Goal: Information Seeking & Learning: Find specific fact

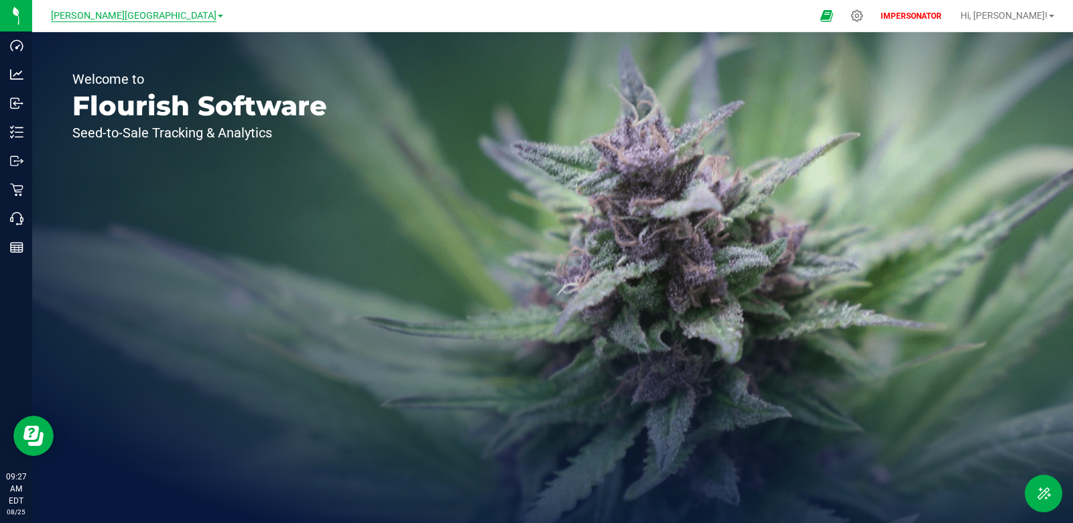
click at [151, 15] on span "[PERSON_NAME][GEOGRAPHIC_DATA]" at bounding box center [134, 16] width 166 height 12
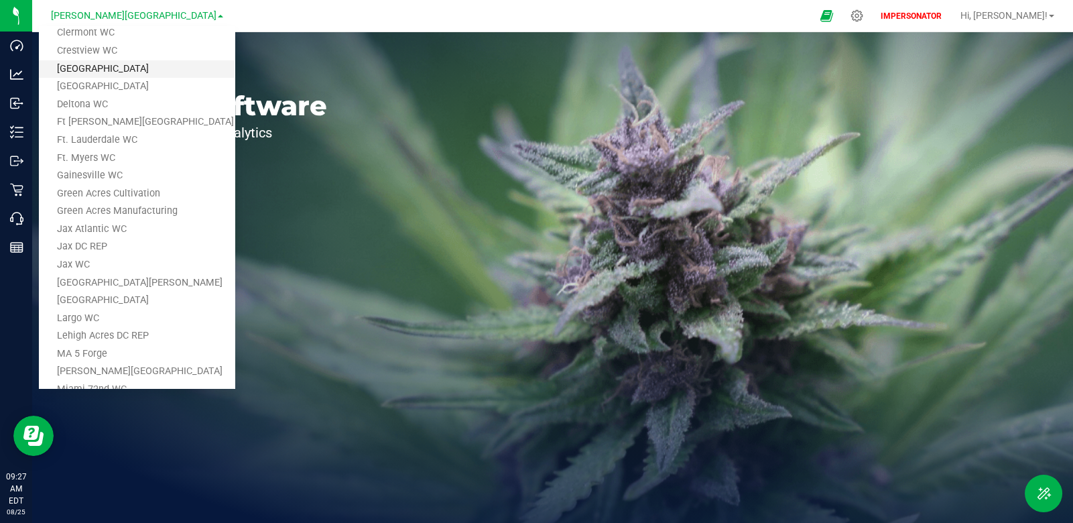
scroll to position [123, 0]
click at [151, 205] on link "Green Acres Manufacturing" at bounding box center [137, 209] width 196 height 18
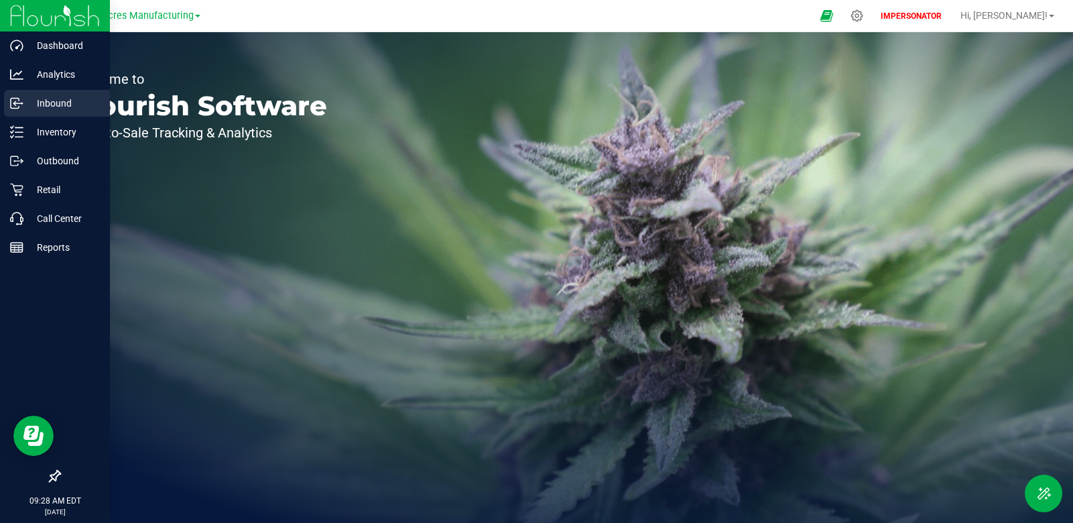
click at [60, 99] on p "Inbound" at bounding box center [63, 103] width 80 height 16
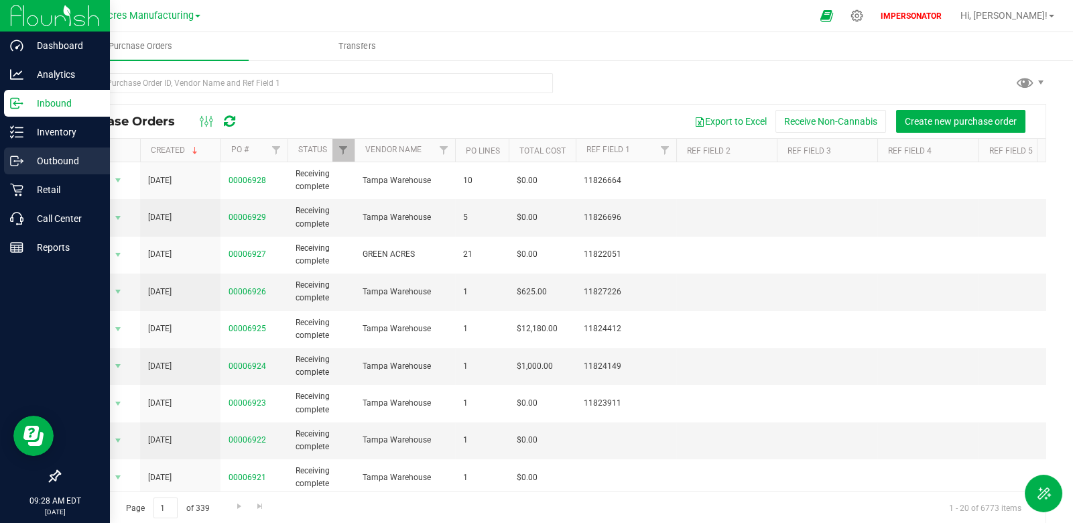
click at [25, 159] on p "Outbound" at bounding box center [63, 161] width 80 height 16
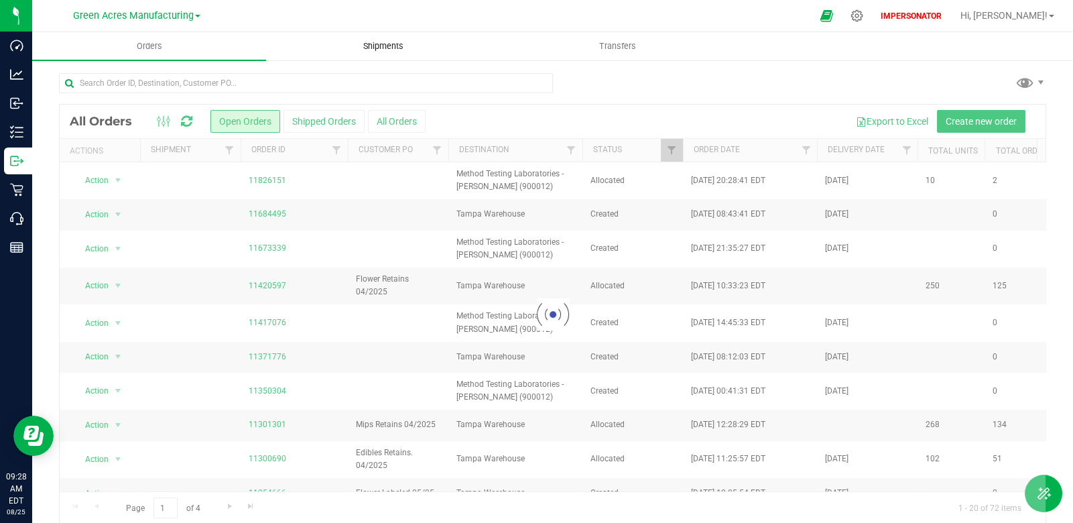
click at [389, 46] on span "Shipments" at bounding box center [383, 46] width 76 height 12
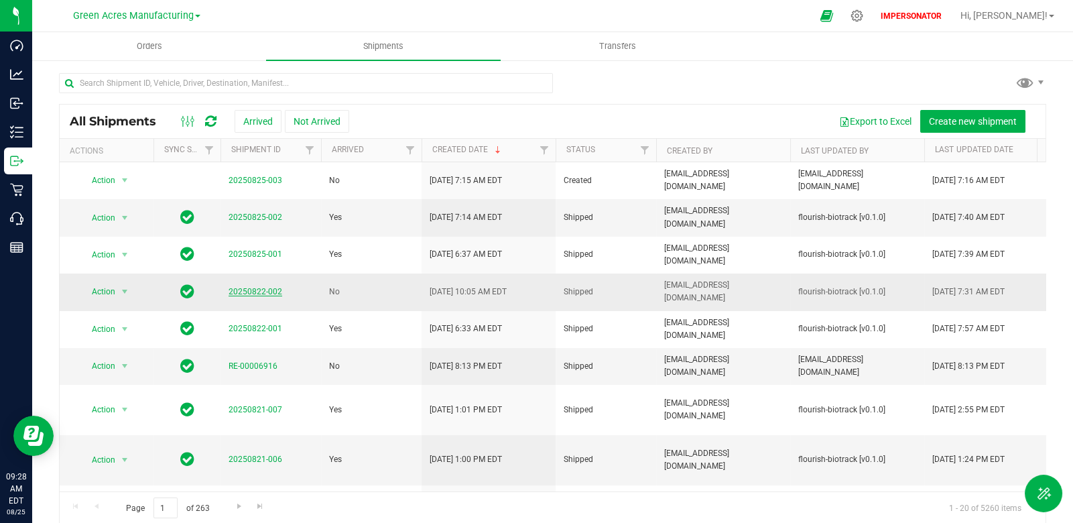
click at [249, 296] on link "20250822-002" at bounding box center [256, 291] width 54 height 9
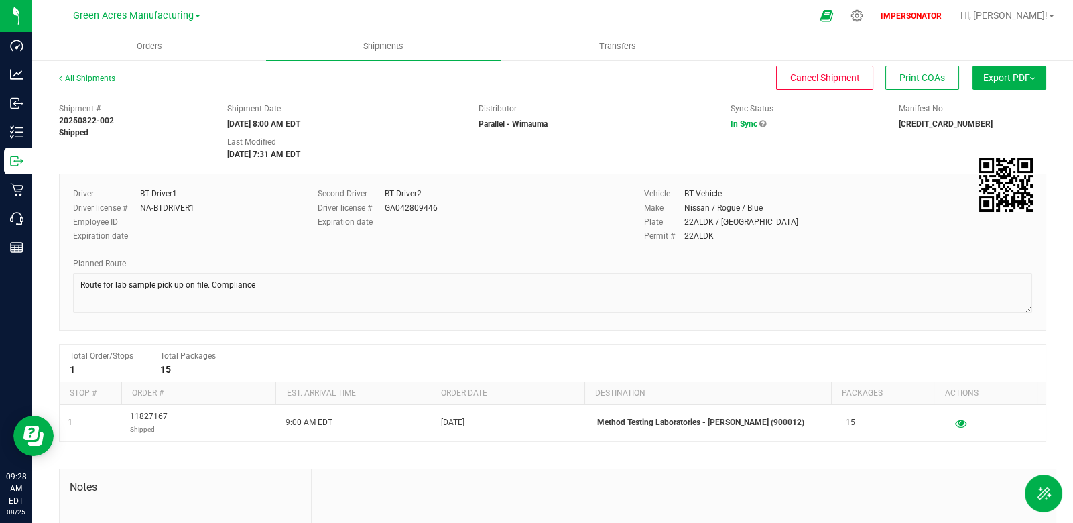
click at [73, 129] on strong "Shipped" at bounding box center [73, 132] width 29 height 9
drag, startPoint x: 60, startPoint y: 117, endPoint x: 124, endPoint y: 133, distance: 66.2
click at [124, 133] on div "Shipment # 20250822-002 Shipped" at bounding box center [133, 121] width 148 height 36
copy div "20250822-002 Shipped"
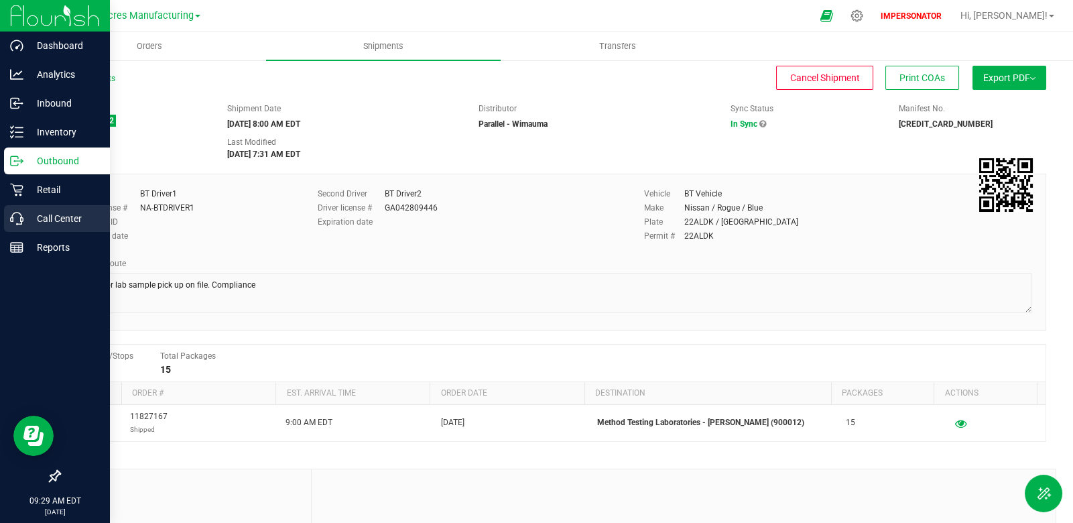
scroll to position [2, 0]
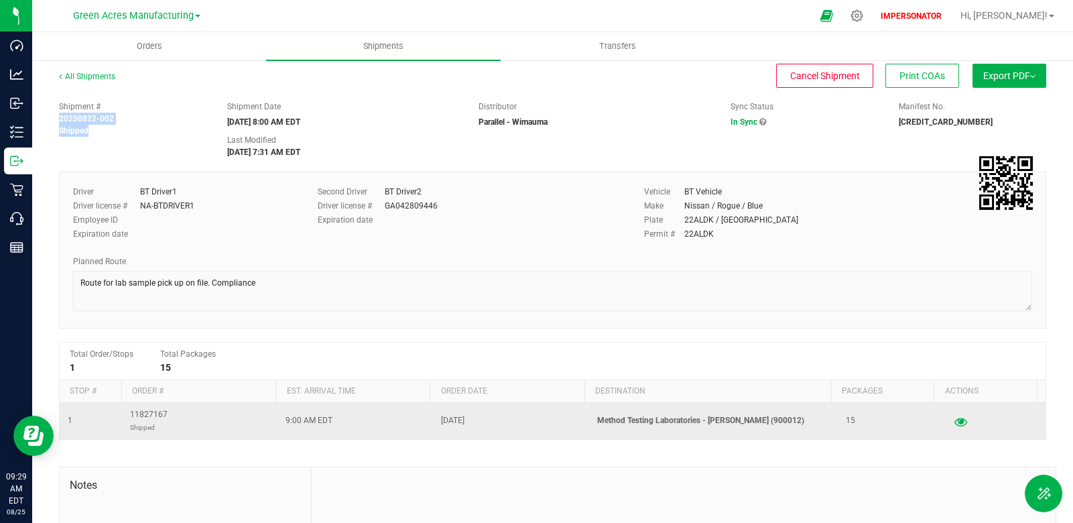
click at [955, 418] on icon "button" at bounding box center [961, 420] width 13 height 9
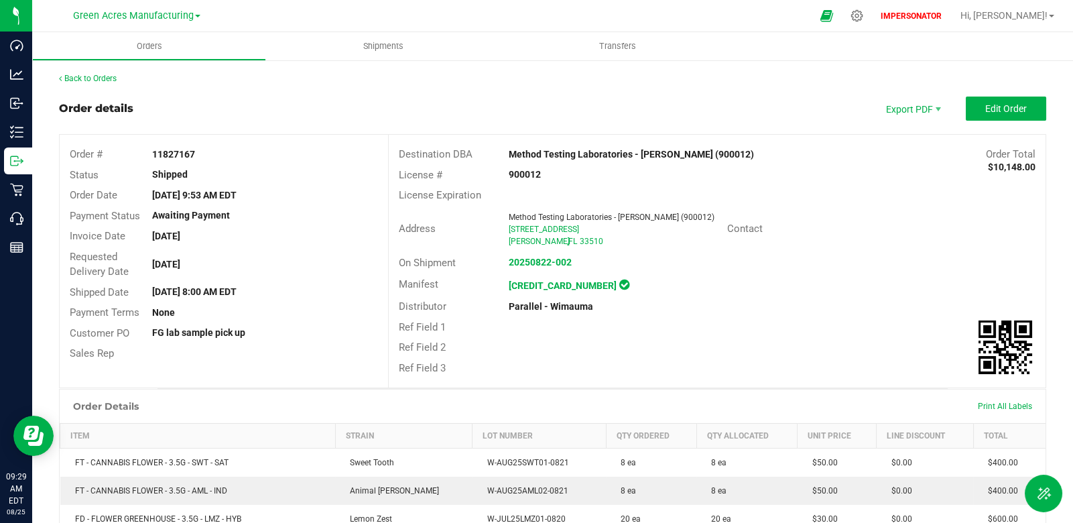
drag, startPoint x: 69, startPoint y: 154, endPoint x: 205, endPoint y: 156, distance: 136.1
click at [205, 156] on div "Order # 11827167" at bounding box center [224, 154] width 328 height 21
drag, startPoint x: 204, startPoint y: 156, endPoint x: 129, endPoint y: 157, distance: 74.4
click at [202, 156] on div "11827167" at bounding box center [265, 154] width 247 height 14
drag, startPoint x: 70, startPoint y: 152, endPoint x: 197, endPoint y: 151, distance: 127.4
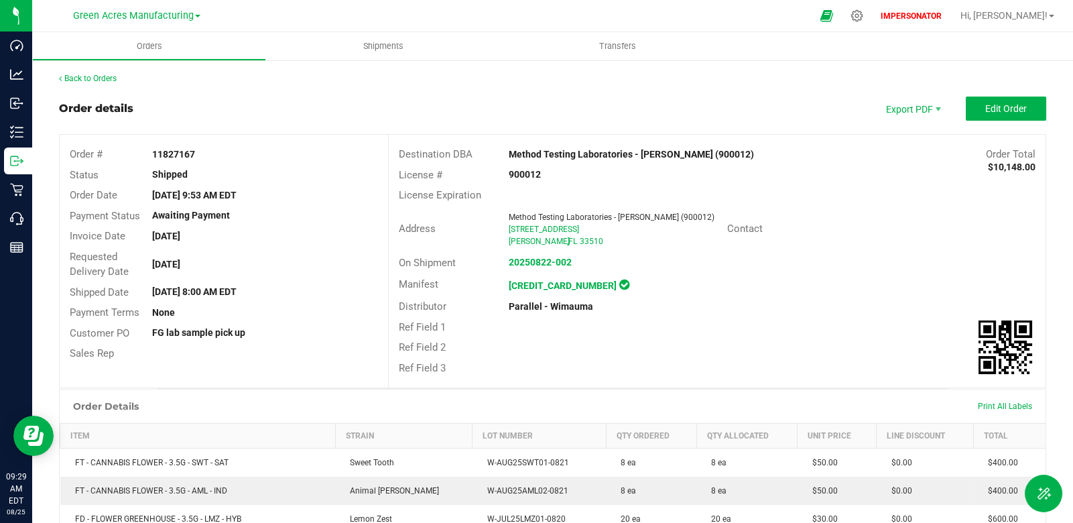
click at [197, 151] on div "Order # 11827167" at bounding box center [224, 154] width 328 height 21
copy div "Order # 11827167"
drag, startPoint x: 118, startPoint y: 176, endPoint x: 62, endPoint y: 177, distance: 56.3
click at [62, 177] on div "Status Shipped" at bounding box center [224, 175] width 328 height 21
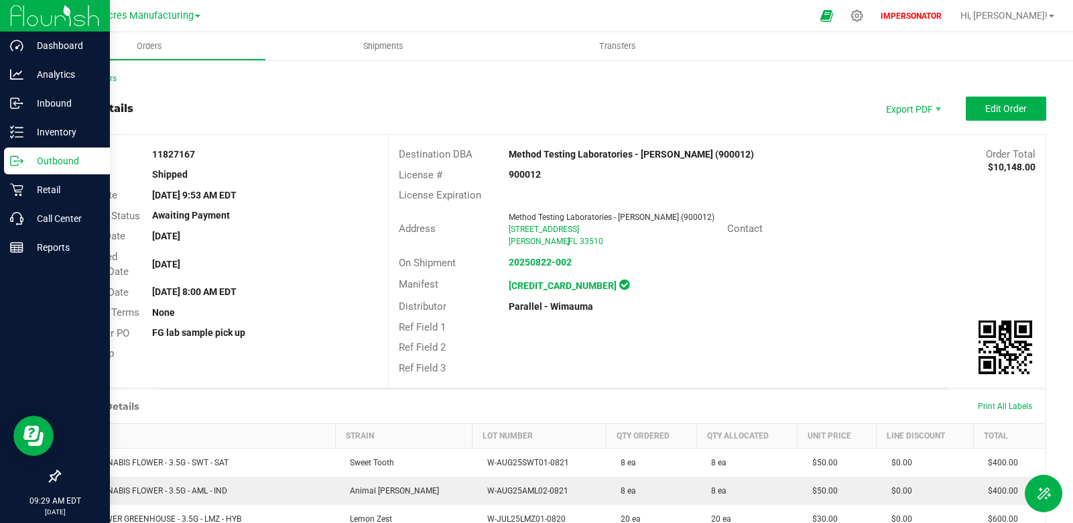
copy div "Status Shipped"
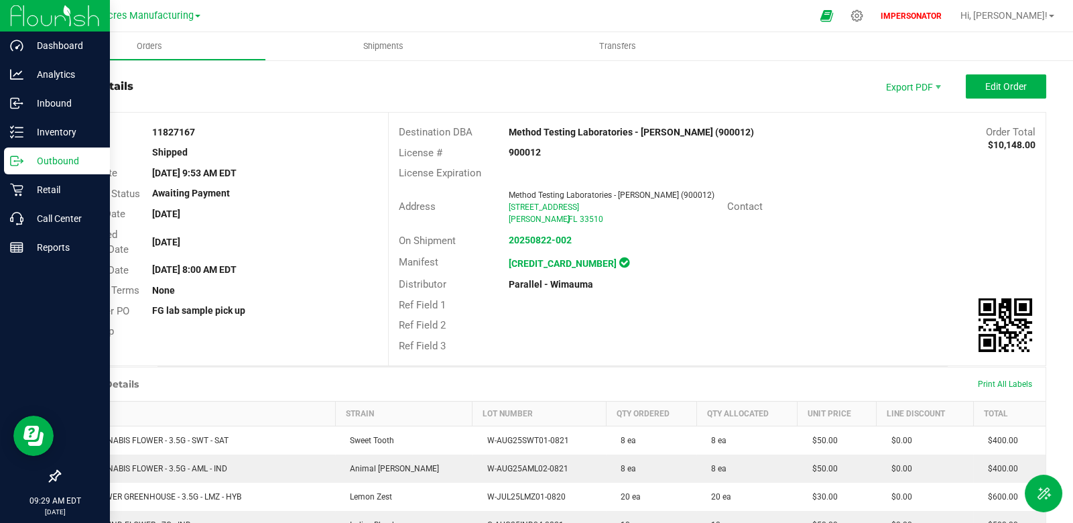
scroll to position [23, 0]
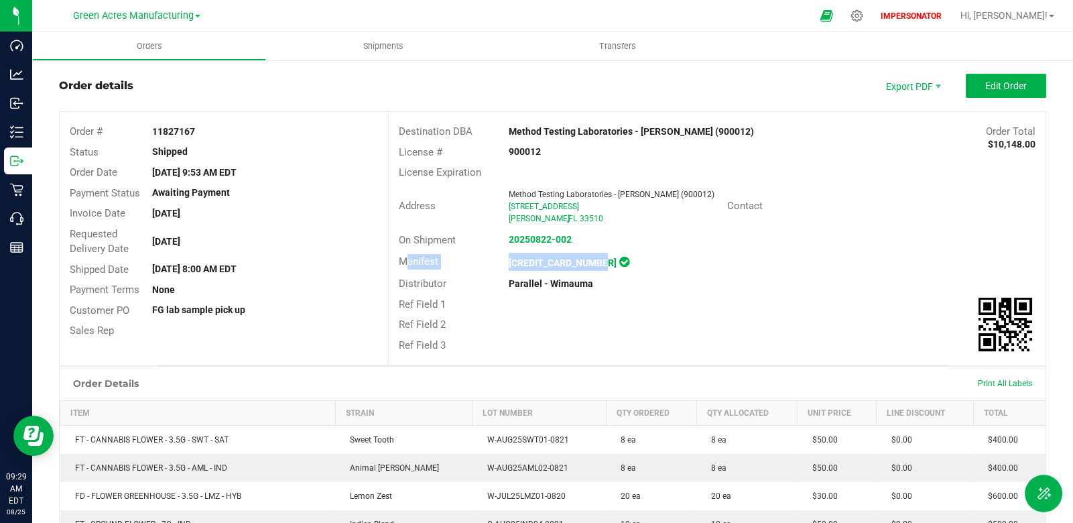
drag, startPoint x: 397, startPoint y: 259, endPoint x: 591, endPoint y: 253, distance: 193.8
click at [591, 253] on div "Manifest [CREDIT_CARD_NUMBER]" at bounding box center [717, 261] width 657 height 23
copy div "Manifest [CREDIT_CARD_NUMBER]"
click at [569, 261] on strong "[CREDIT_CARD_NUMBER]" at bounding box center [563, 262] width 108 height 11
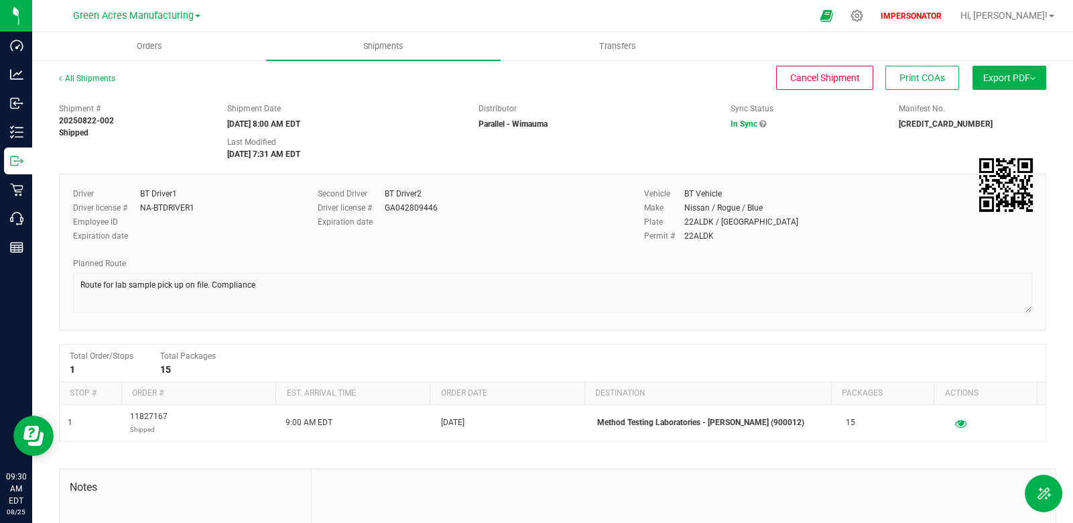
click at [909, 125] on strong "[CREDIT_CARD_NUMBER]" at bounding box center [946, 123] width 94 height 9
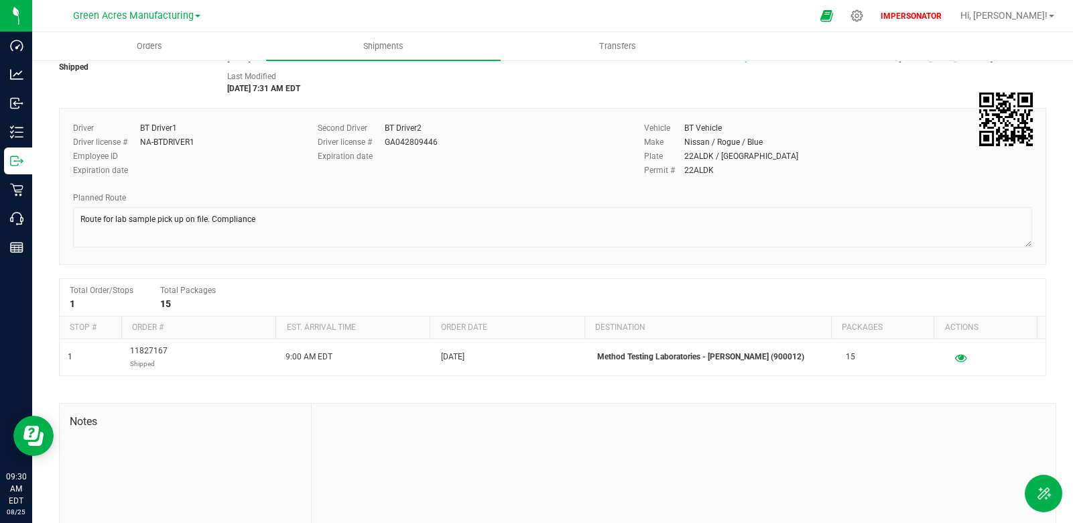
scroll to position [124, 0]
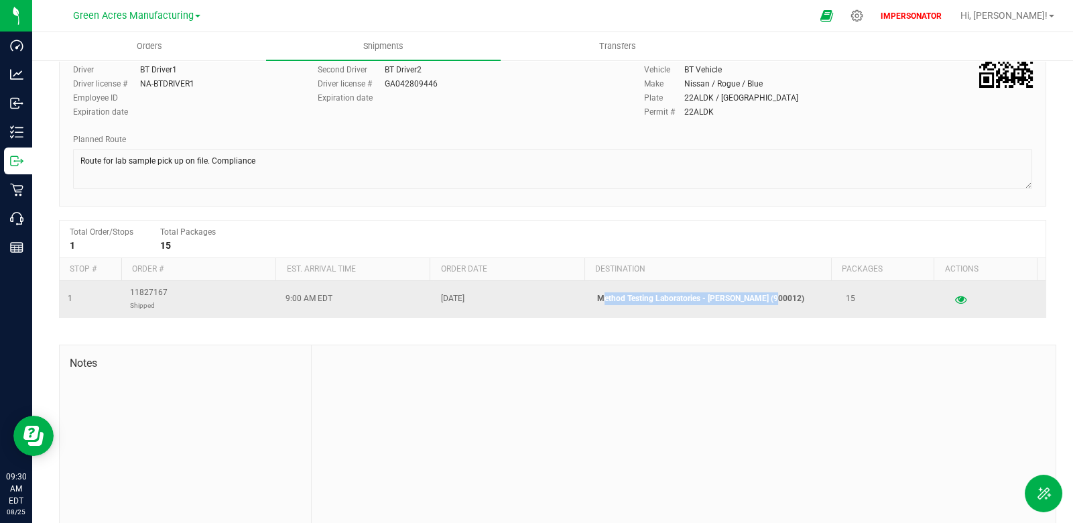
drag, startPoint x: 770, startPoint y: 298, endPoint x: 593, endPoint y: 300, distance: 177.0
click at [597, 300] on p "Method Testing Laboratories - [PERSON_NAME] (900012)" at bounding box center [713, 298] width 233 height 13
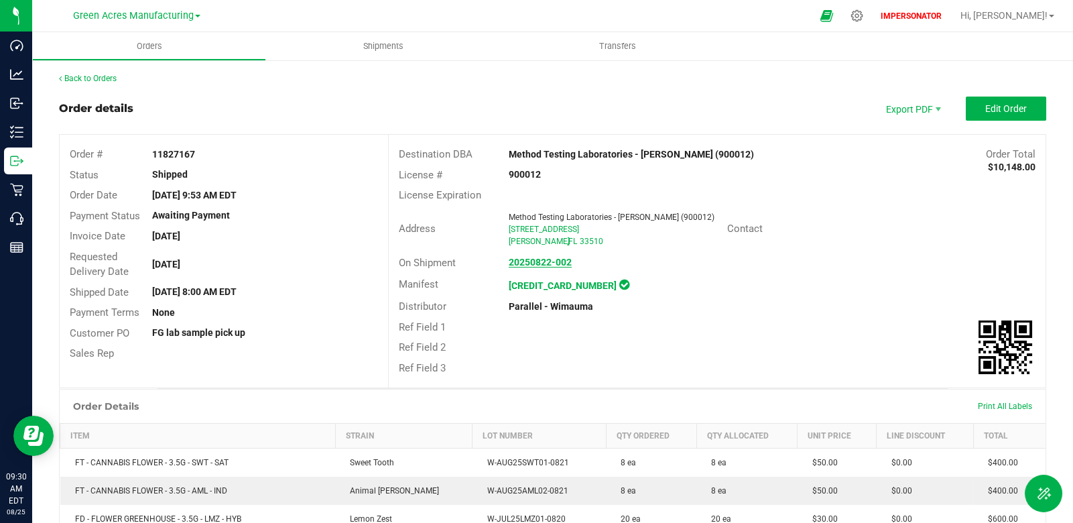
click at [526, 263] on strong "20250822-002" at bounding box center [540, 262] width 63 height 11
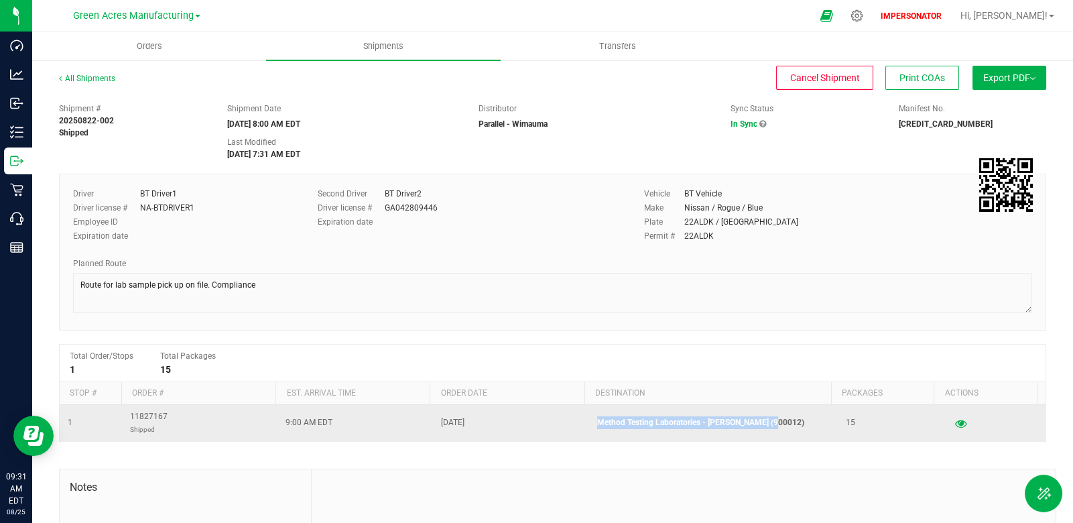
drag, startPoint x: 769, startPoint y: 422, endPoint x: 587, endPoint y: 426, distance: 181.7
click at [597, 426] on p "Method Testing Laboratories - [PERSON_NAME] (900012)" at bounding box center [713, 422] width 233 height 13
click at [955, 420] on icon "button" at bounding box center [961, 422] width 13 height 9
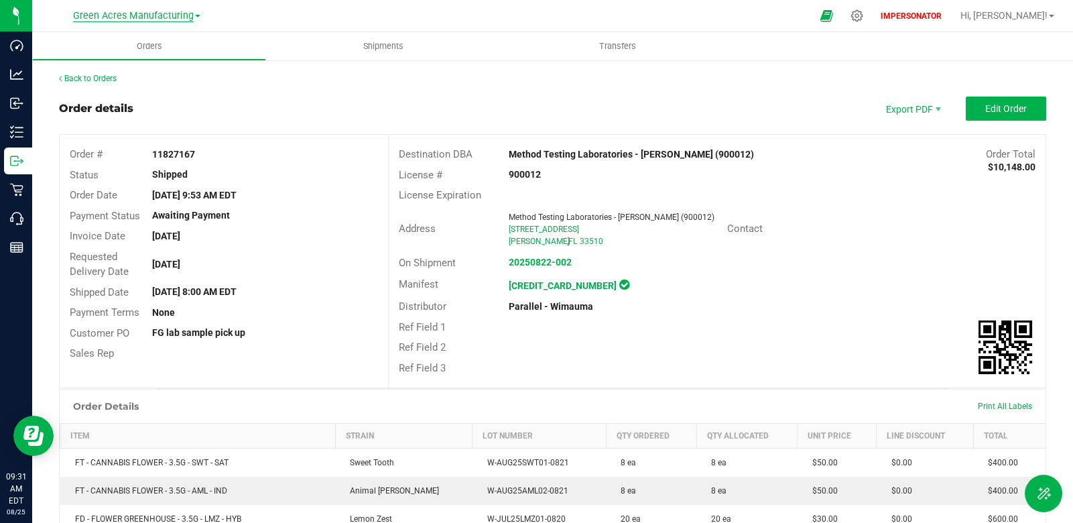
click at [186, 16] on span "Green Acres Manufacturing" at bounding box center [133, 16] width 121 height 12
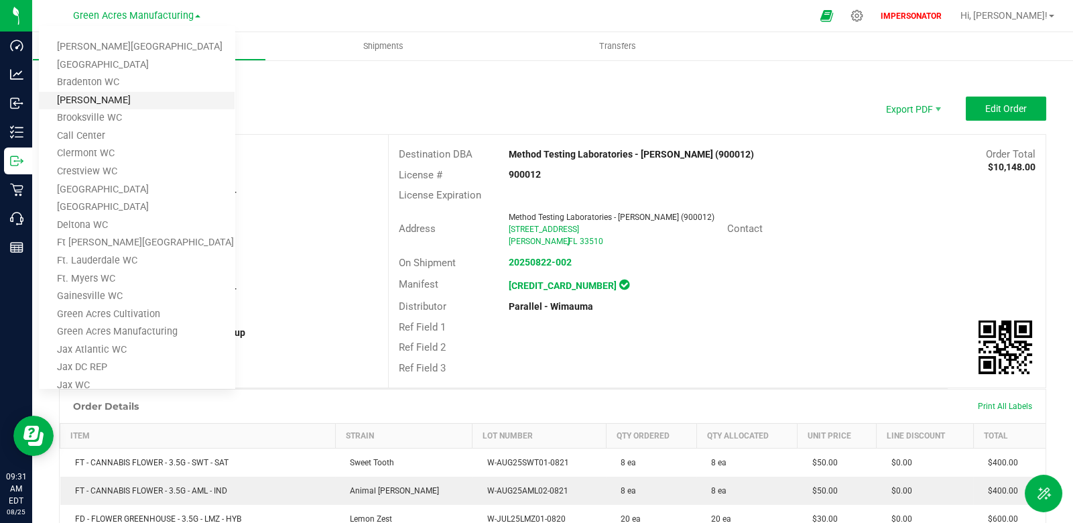
click at [158, 104] on link "[PERSON_NAME]" at bounding box center [137, 101] width 196 height 18
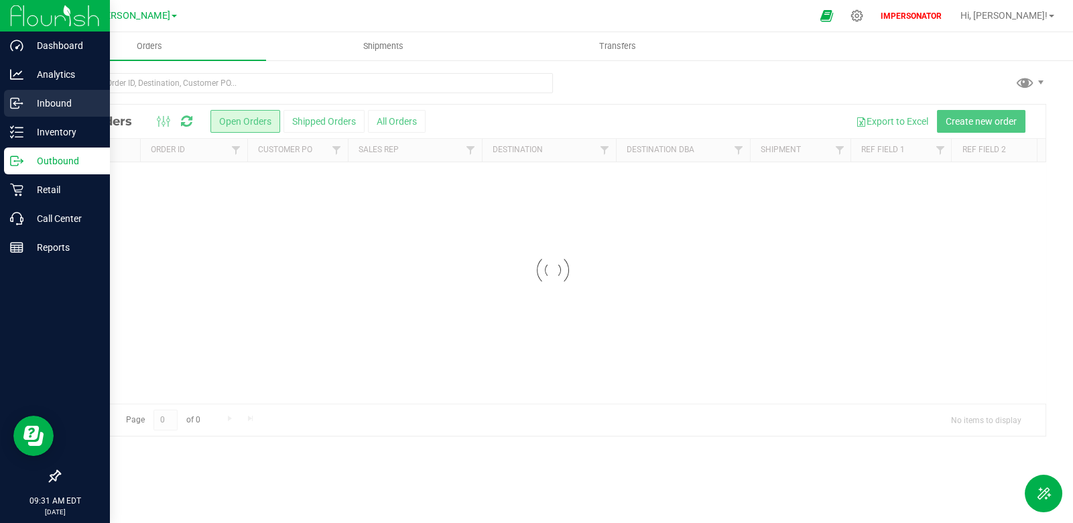
click at [28, 100] on p "Inbound" at bounding box center [63, 103] width 80 height 16
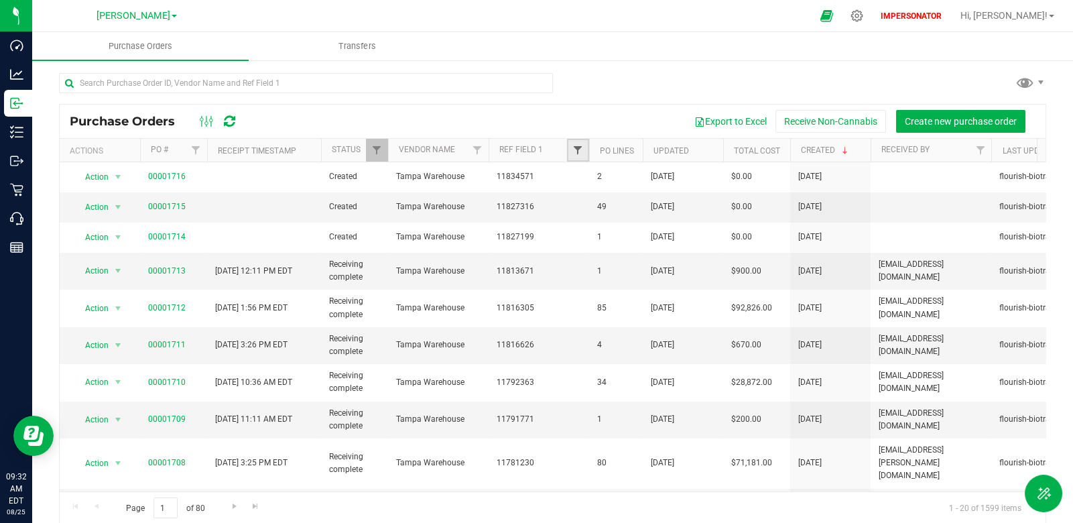
click at [579, 147] on span "Filter" at bounding box center [577, 150] width 11 height 11
paste input "11827167"
type input "11827167"
click at [613, 217] on button "Filter" at bounding box center [607, 214] width 64 height 29
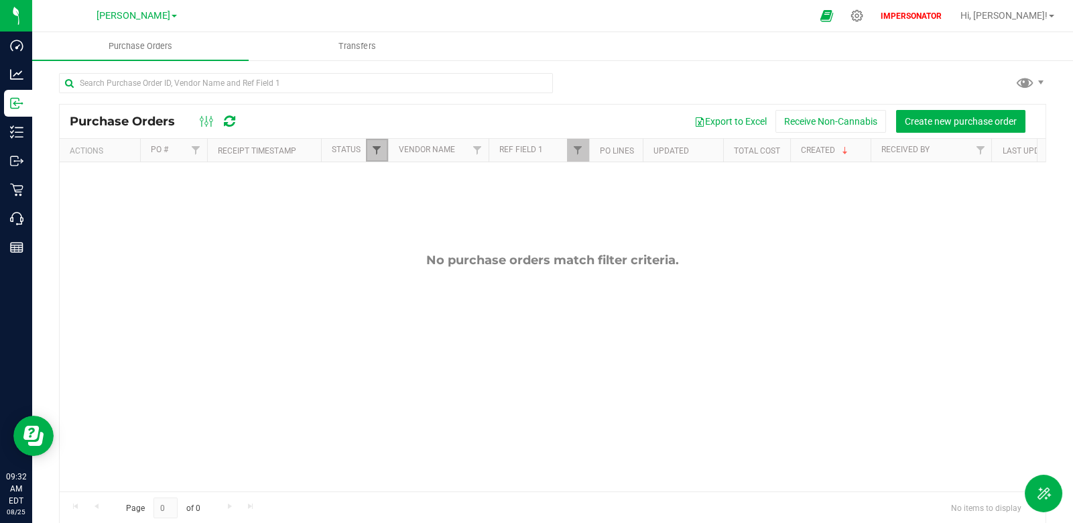
click at [379, 148] on span "Filter" at bounding box center [376, 150] width 11 height 11
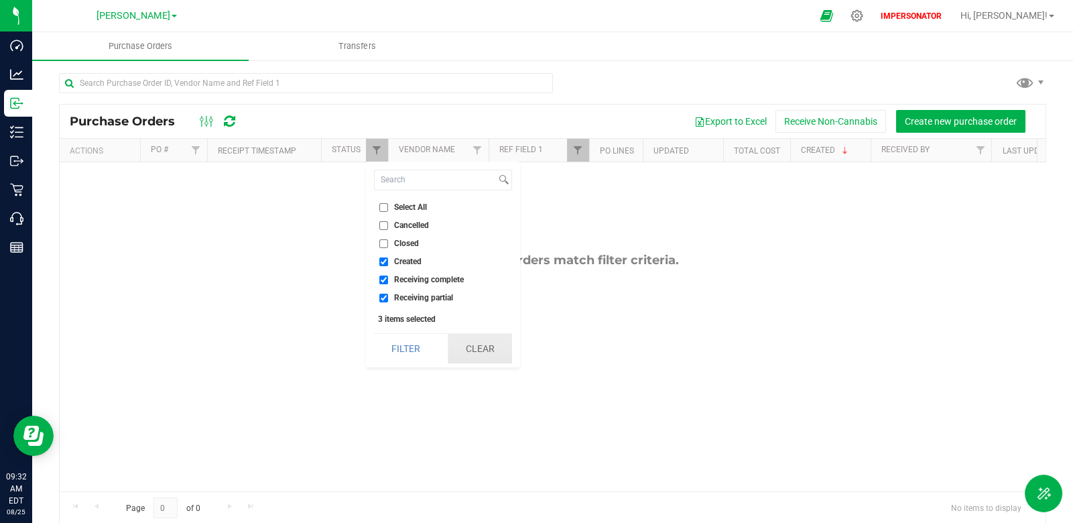
click at [473, 349] on button "Clear" at bounding box center [480, 348] width 64 height 29
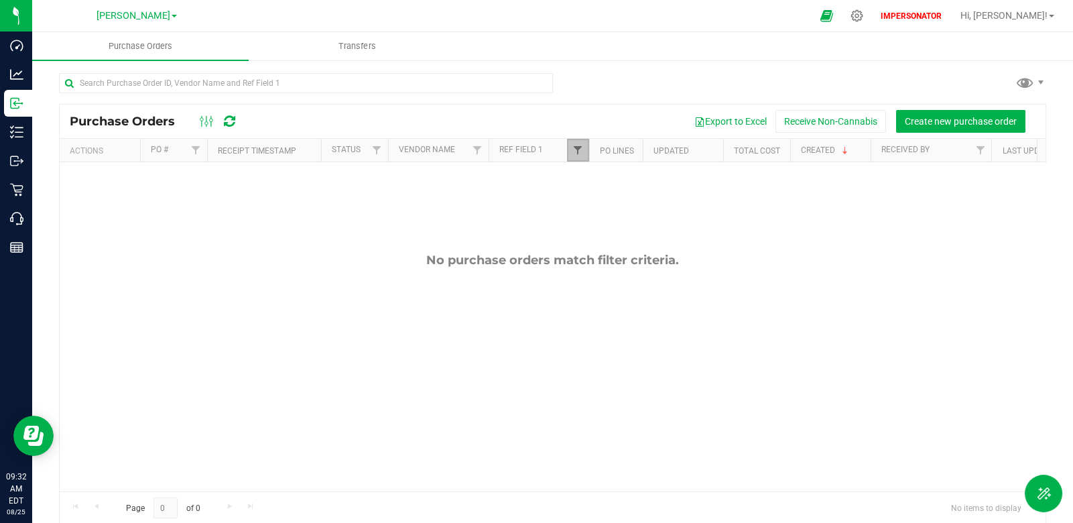
click at [579, 149] on span "Filter" at bounding box center [577, 150] width 11 height 11
click at [671, 216] on button "Clear" at bounding box center [681, 214] width 64 height 29
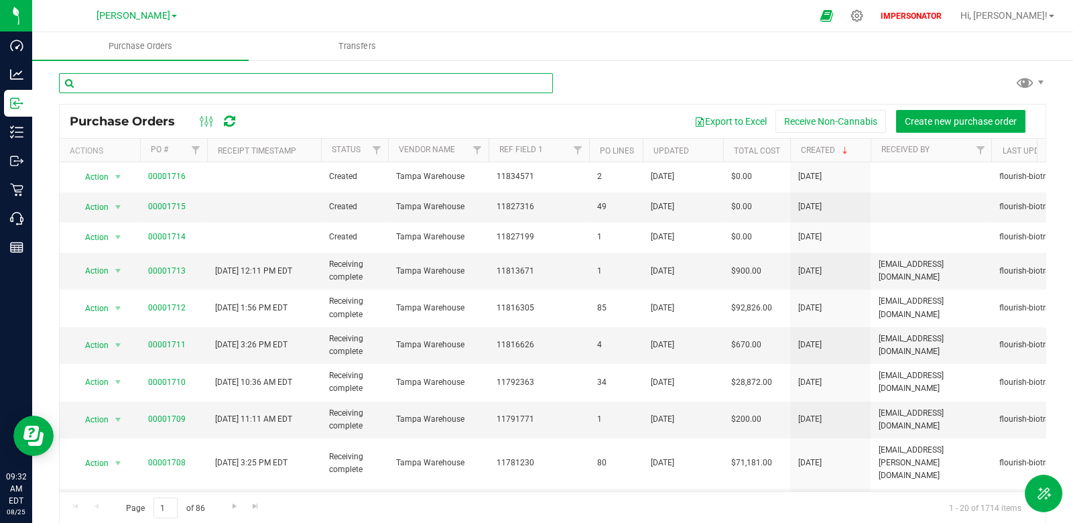
click at [192, 87] on input "text" at bounding box center [306, 83] width 494 height 20
paste input "11827167"
type input "11827167"
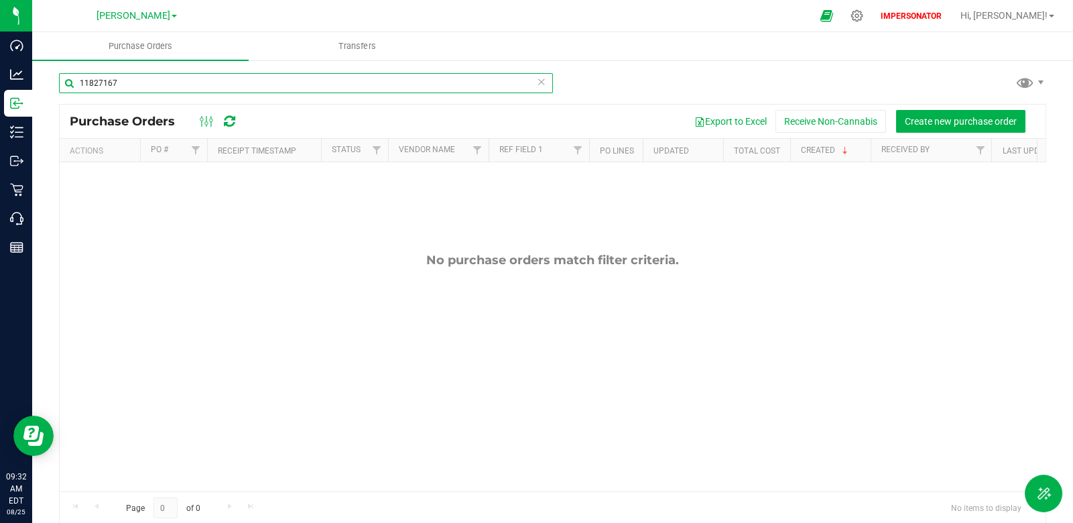
drag, startPoint x: 145, startPoint y: 88, endPoint x: 72, endPoint y: 79, distance: 73.6
click at [72, 79] on input "11827167" at bounding box center [306, 83] width 494 height 20
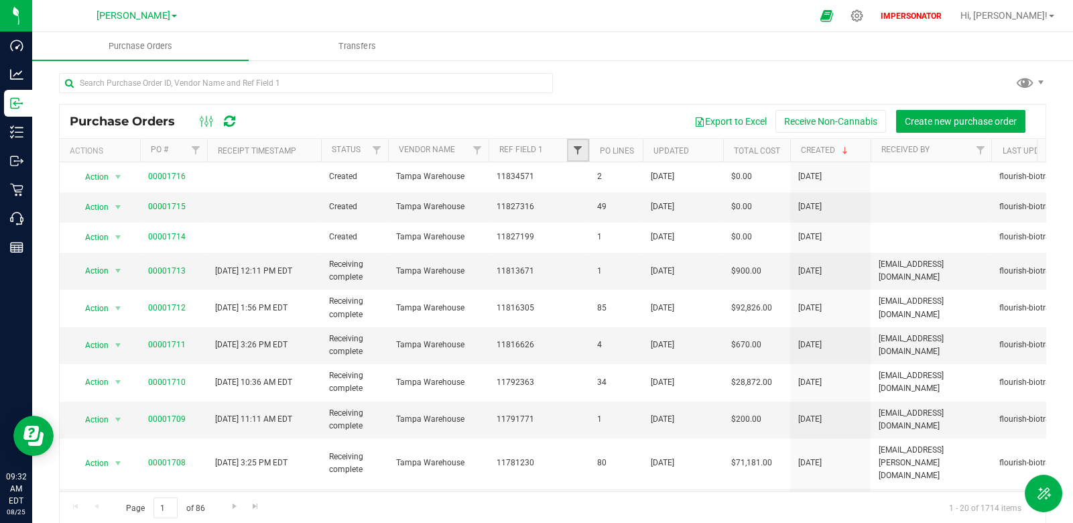
click at [579, 149] on span "Filter" at bounding box center [577, 150] width 11 height 11
paste input "11827167"
type input "11827167"
click at [599, 204] on button "Filter" at bounding box center [607, 214] width 64 height 29
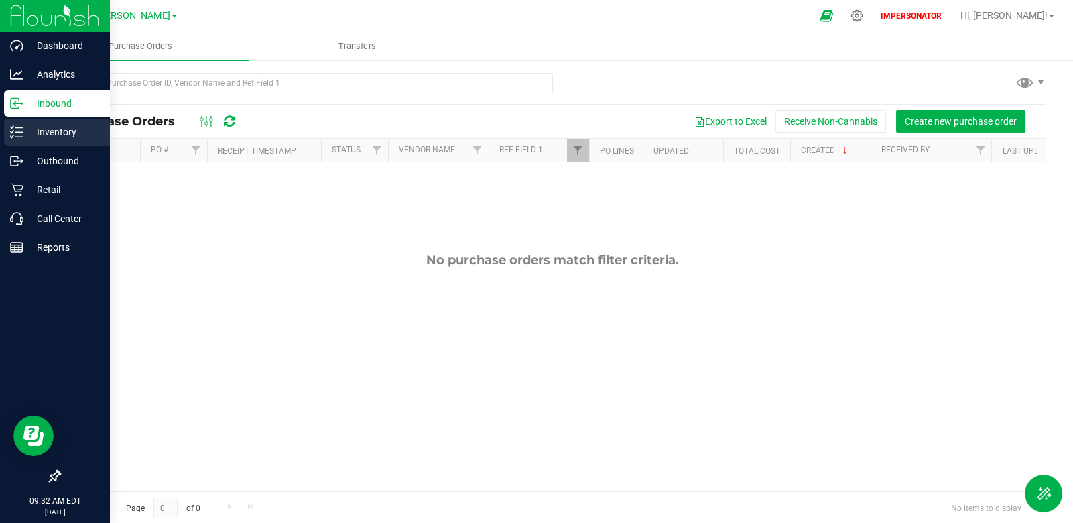
click at [45, 129] on p "Inventory" at bounding box center [63, 132] width 80 height 16
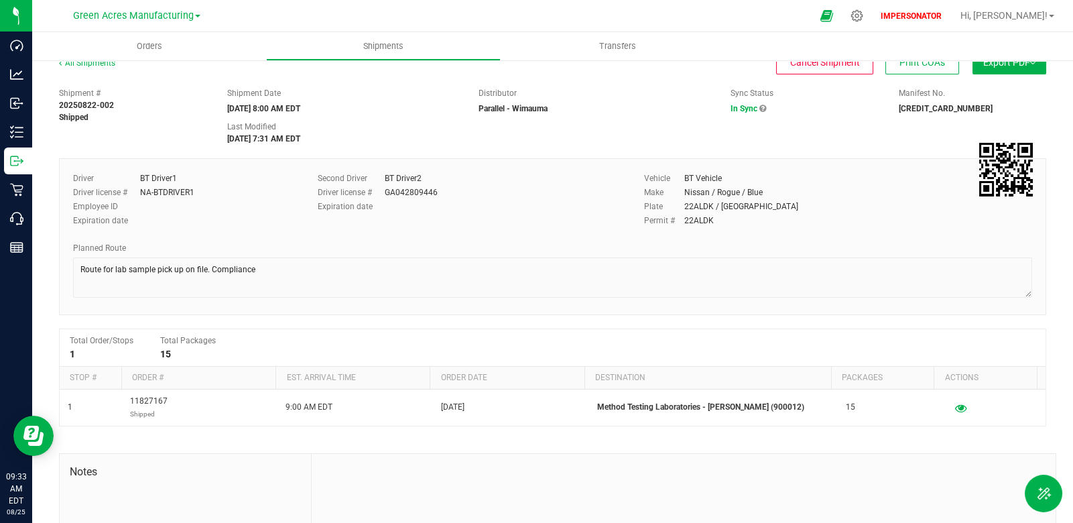
scroll to position [23, 0]
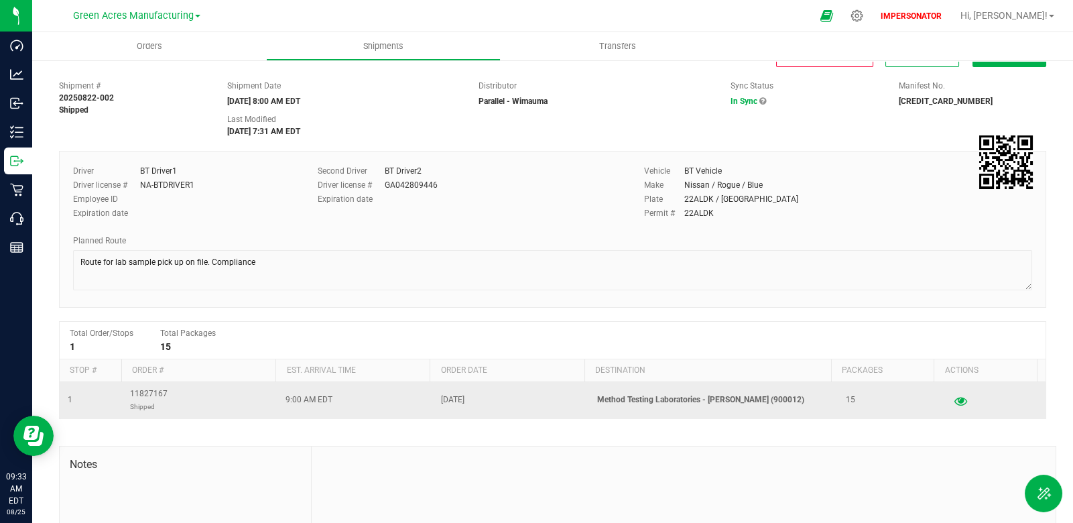
click at [955, 399] on icon "button" at bounding box center [961, 400] width 13 height 9
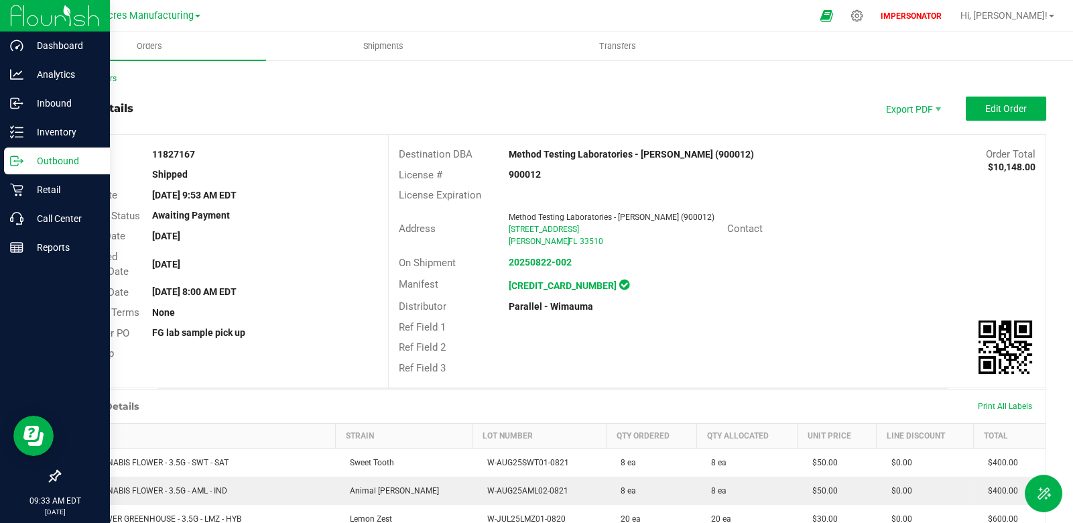
click at [23, 158] on p "Outbound" at bounding box center [63, 161] width 80 height 16
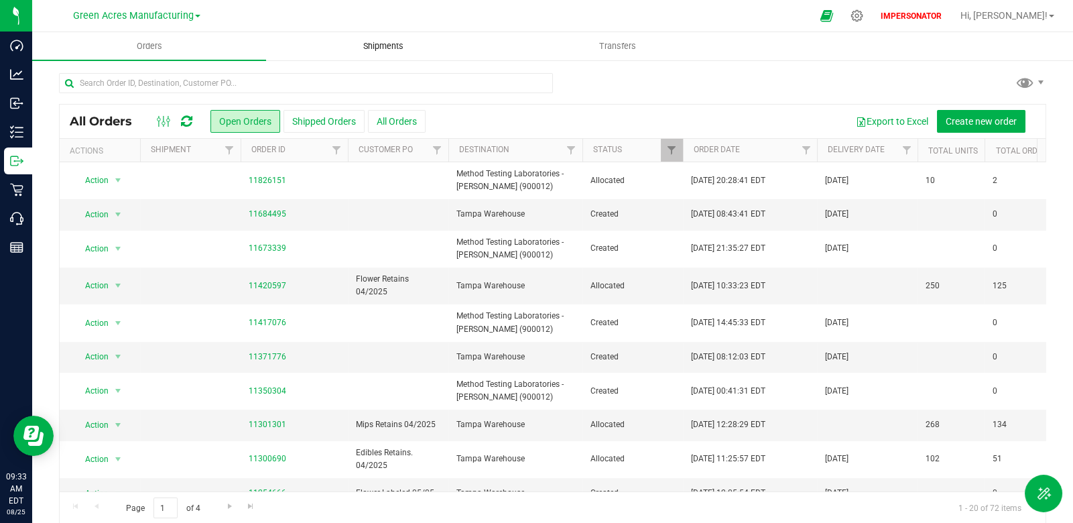
drag, startPoint x: 377, startPoint y: 34, endPoint x: 378, endPoint y: 42, distance: 8.7
click at [377, 34] on uib-tab-heading "Shipments" at bounding box center [383, 46] width 233 height 27
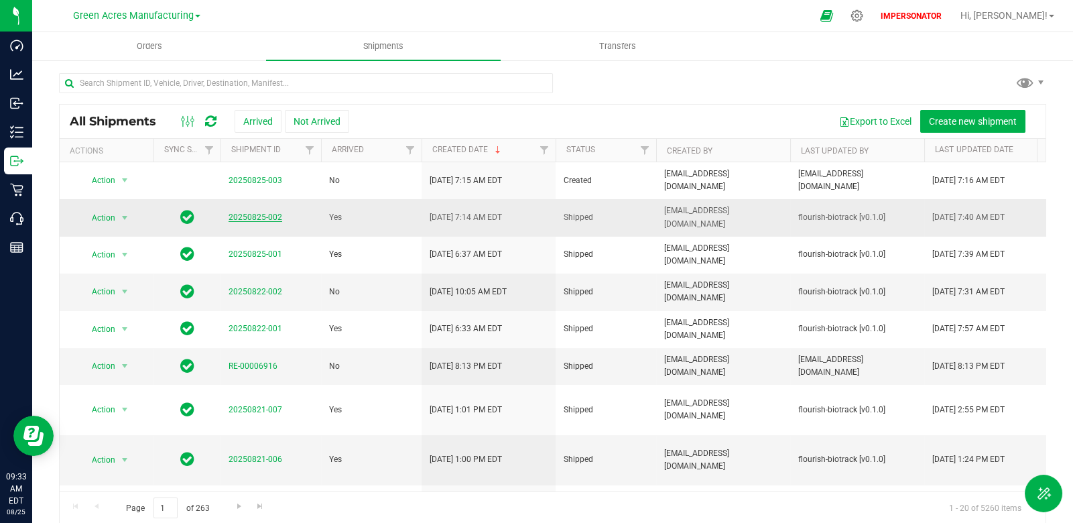
click at [268, 222] on link "20250825-002" at bounding box center [256, 217] width 54 height 9
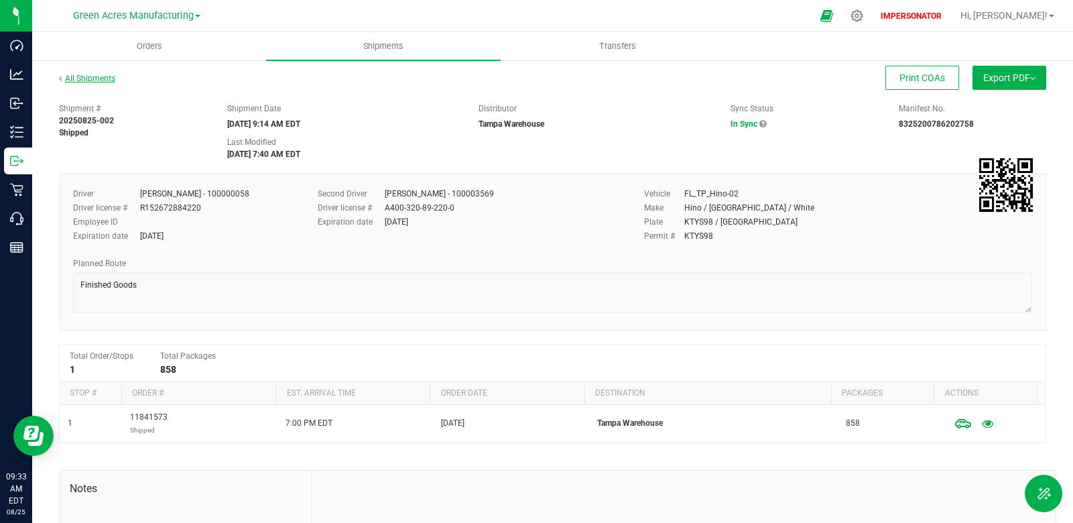
click at [95, 77] on link "All Shipments" at bounding box center [87, 78] width 56 height 9
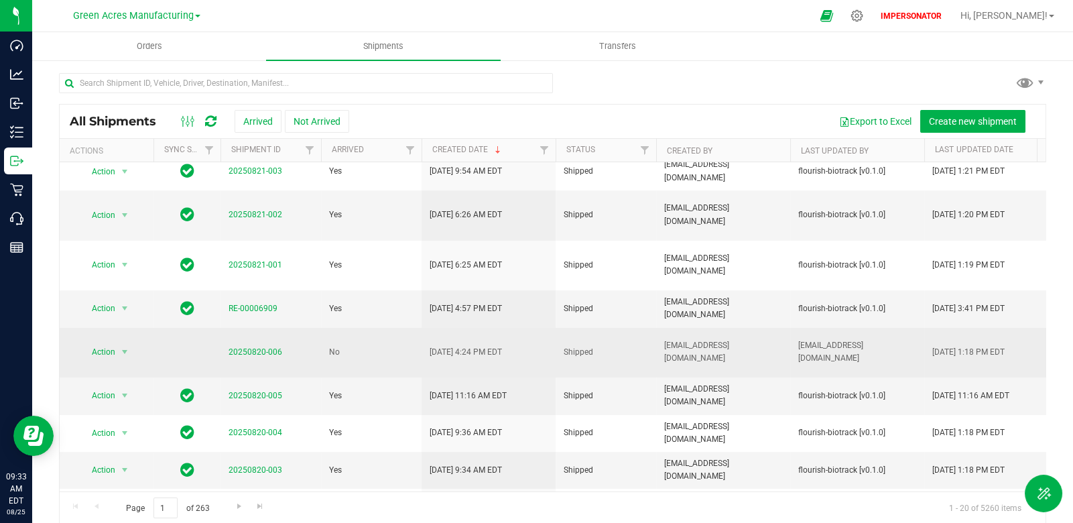
scroll to position [521, 0]
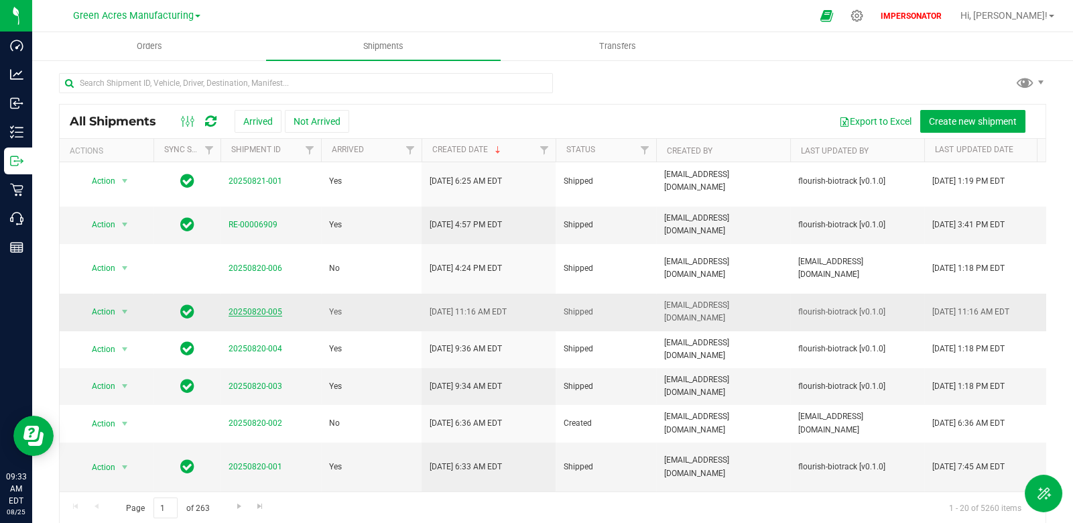
click at [256, 314] on link "20250820-005" at bounding box center [256, 311] width 54 height 9
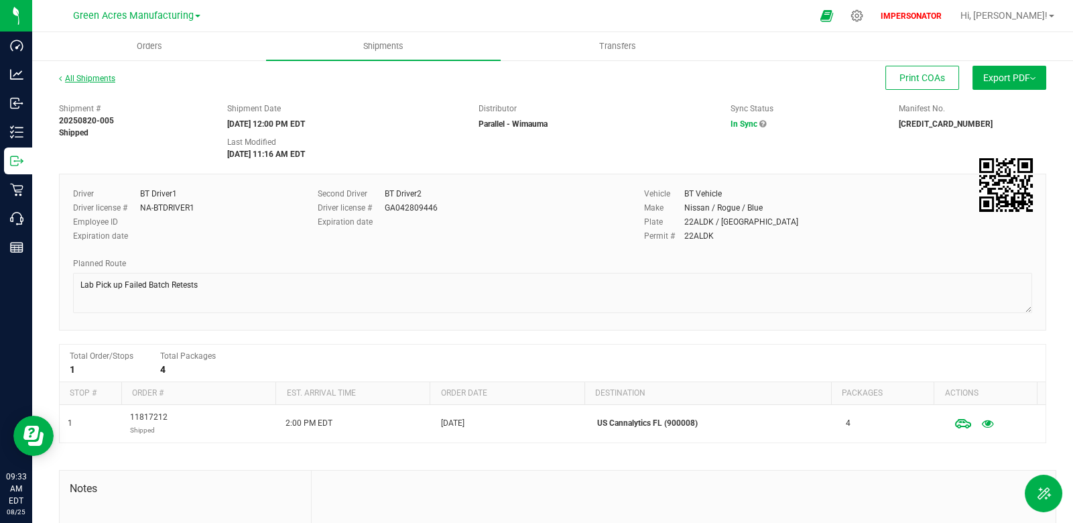
click at [107, 77] on link "All Shipments" at bounding box center [87, 78] width 56 height 9
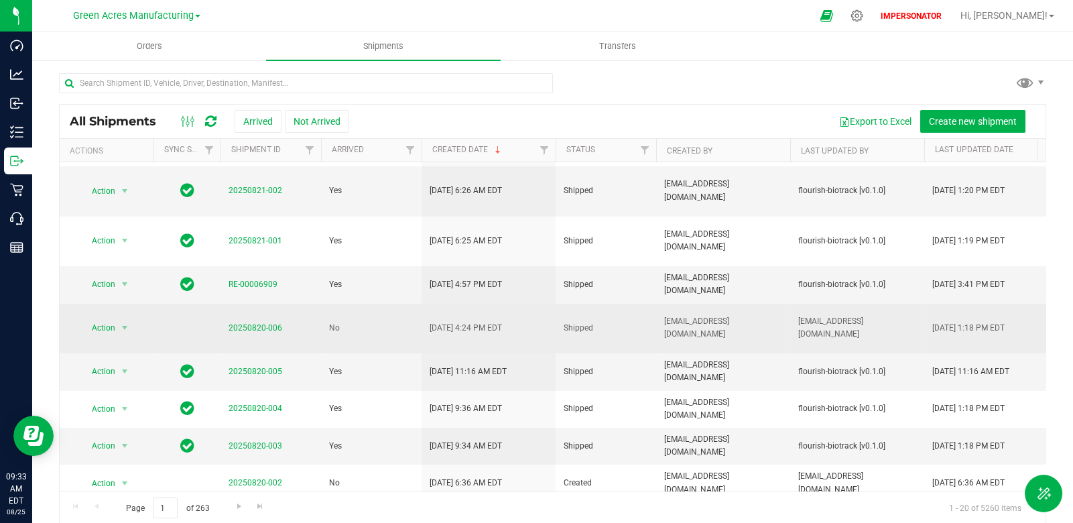
scroll to position [521, 0]
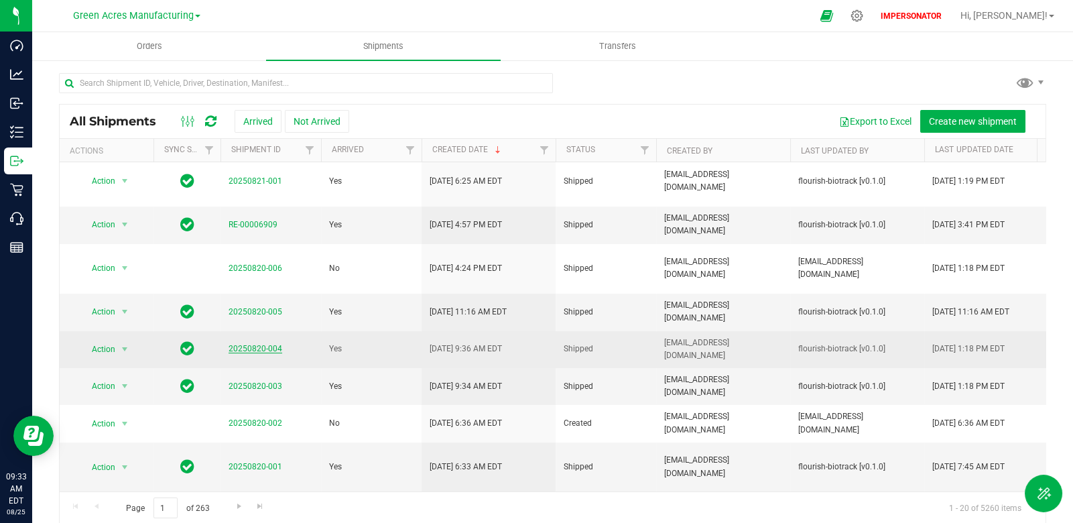
click at [267, 345] on link "20250820-004" at bounding box center [256, 348] width 54 height 9
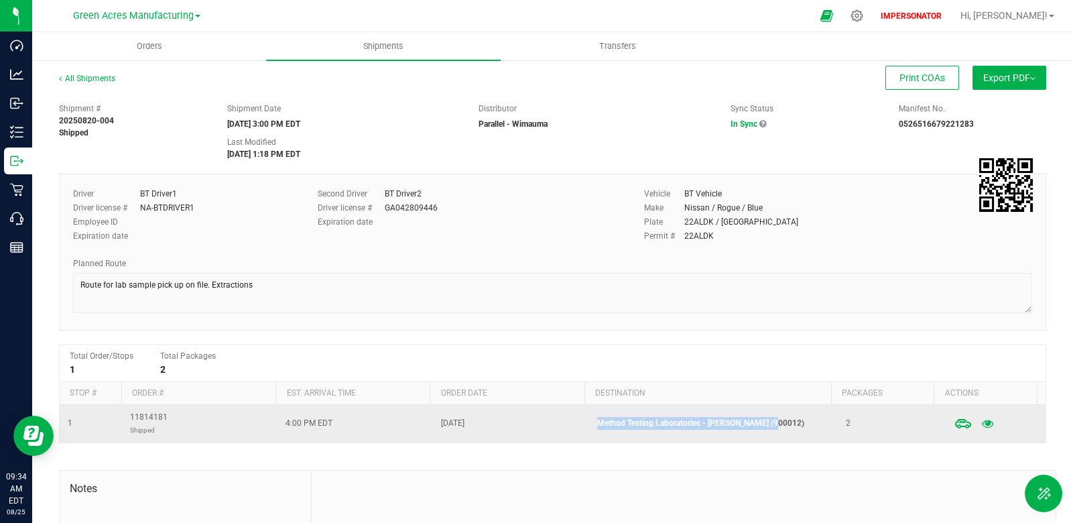
drag, startPoint x: 765, startPoint y: 423, endPoint x: 587, endPoint y: 422, distance: 177.6
click at [597, 422] on p "Method Testing Laboratories - [PERSON_NAME] (900012)" at bounding box center [713, 423] width 233 height 13
copy p "Method Testing Laboratories - [PERSON_NAME] (900012)"
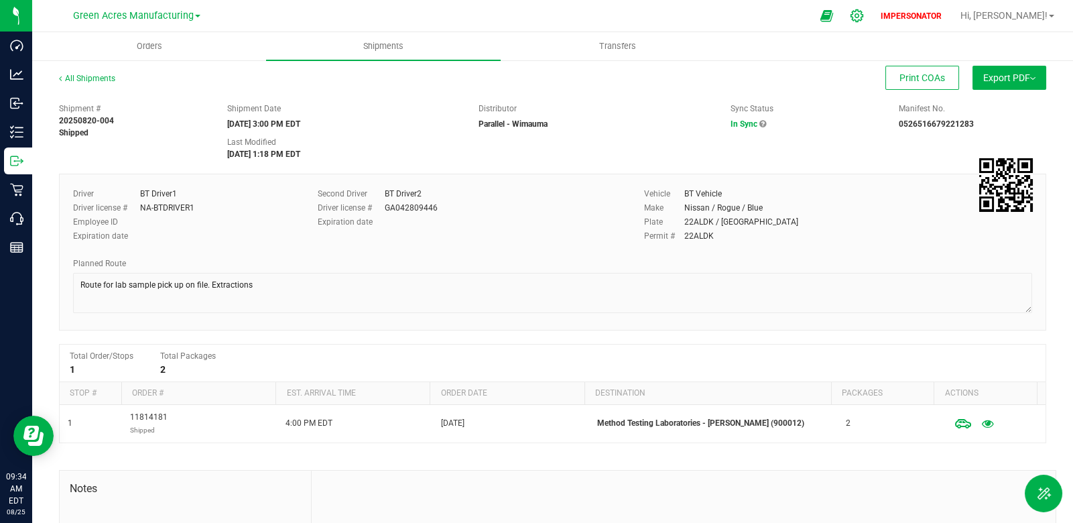
click at [864, 17] on icon at bounding box center [857, 16] width 14 height 14
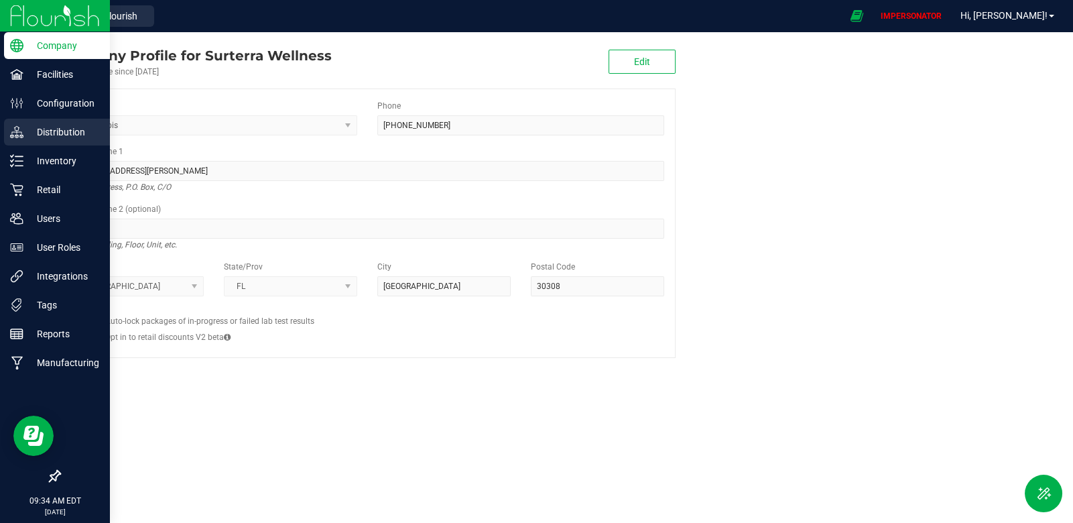
click at [50, 129] on p "Distribution" at bounding box center [63, 132] width 80 height 16
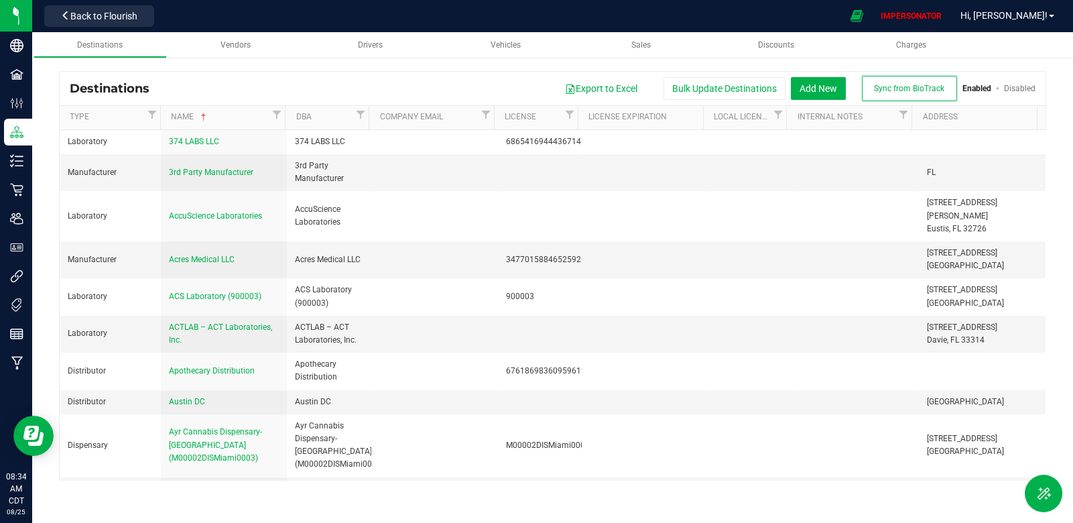
click at [282, 90] on div "Export to Excel Bulk Update Destinations Add New Sync from BioTrack Enabled Dis…" at bounding box center [598, 88] width 876 height 25
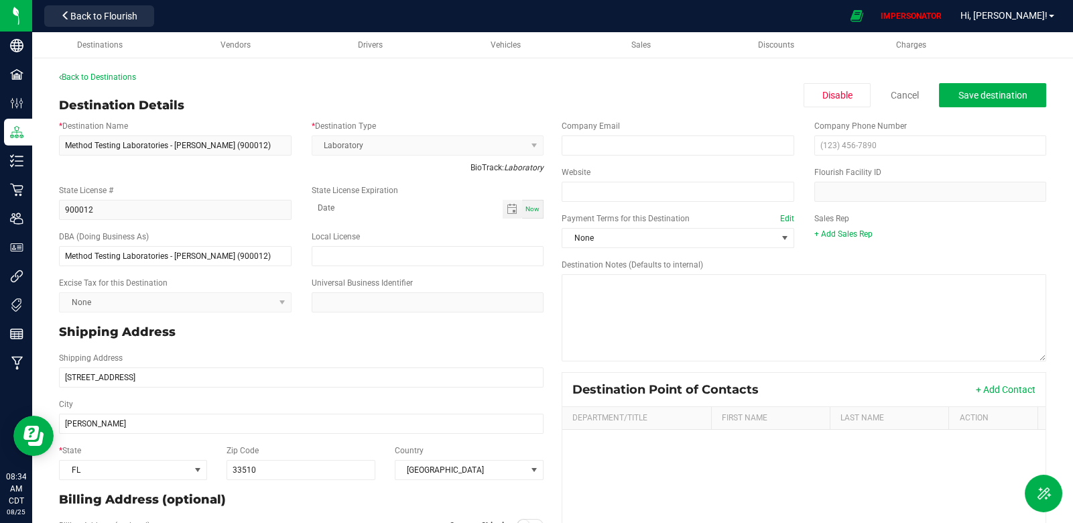
click at [244, 150] on div "* Destination Name Method Testing Laboratories - Brandon (900012)" at bounding box center [175, 138] width 253 height 36
copy div "Destination Name"
